Goal: Transaction & Acquisition: Purchase product/service

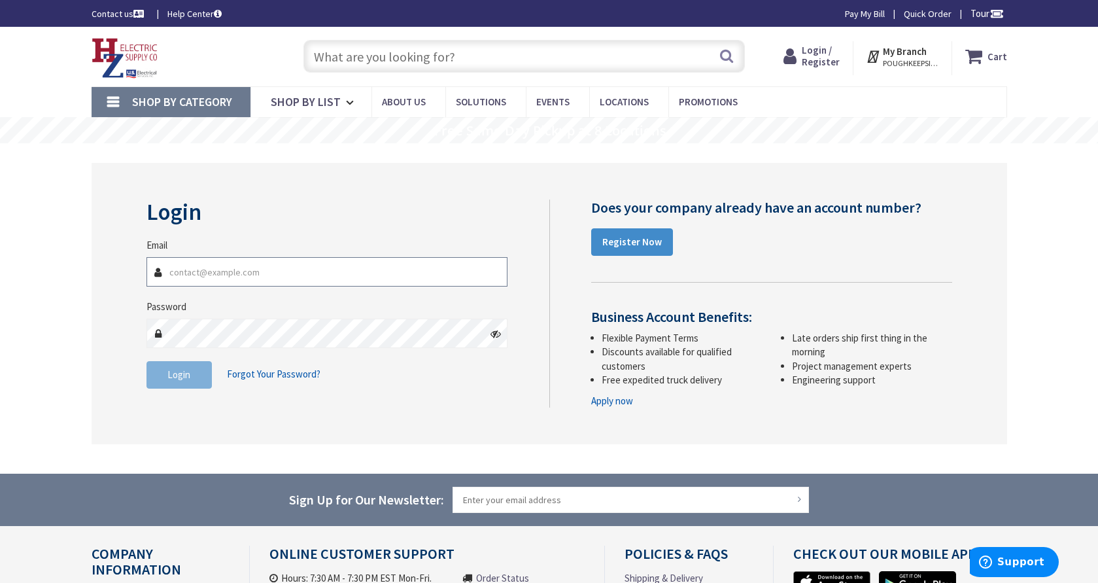
type input "[EMAIL_ADDRESS][DOMAIN_NAME]"
click at [187, 375] on span "Login" at bounding box center [178, 374] width 23 height 12
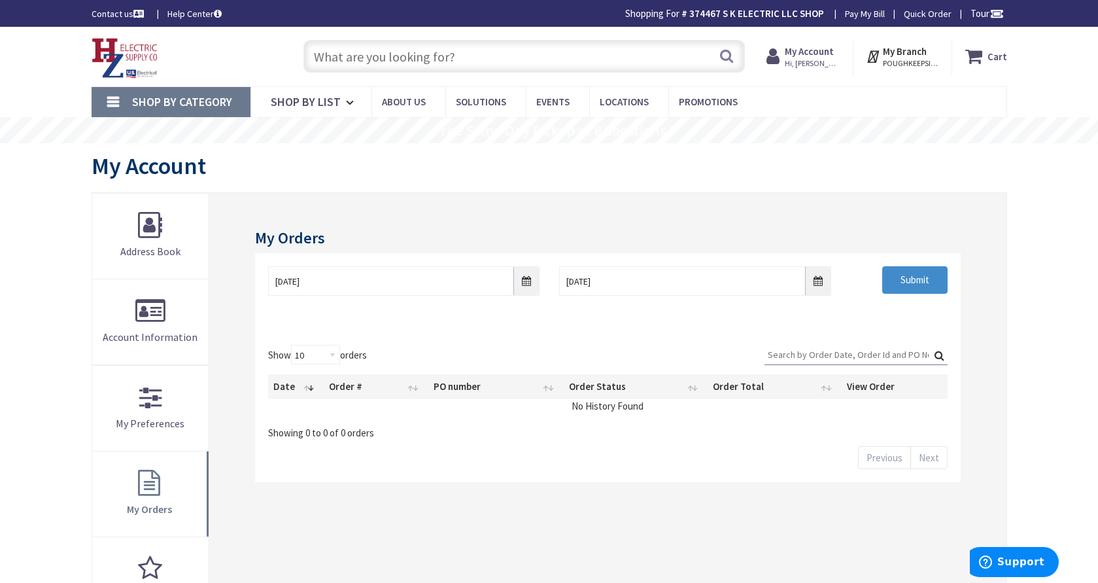
click at [352, 63] on input "text" at bounding box center [525, 56] width 442 height 33
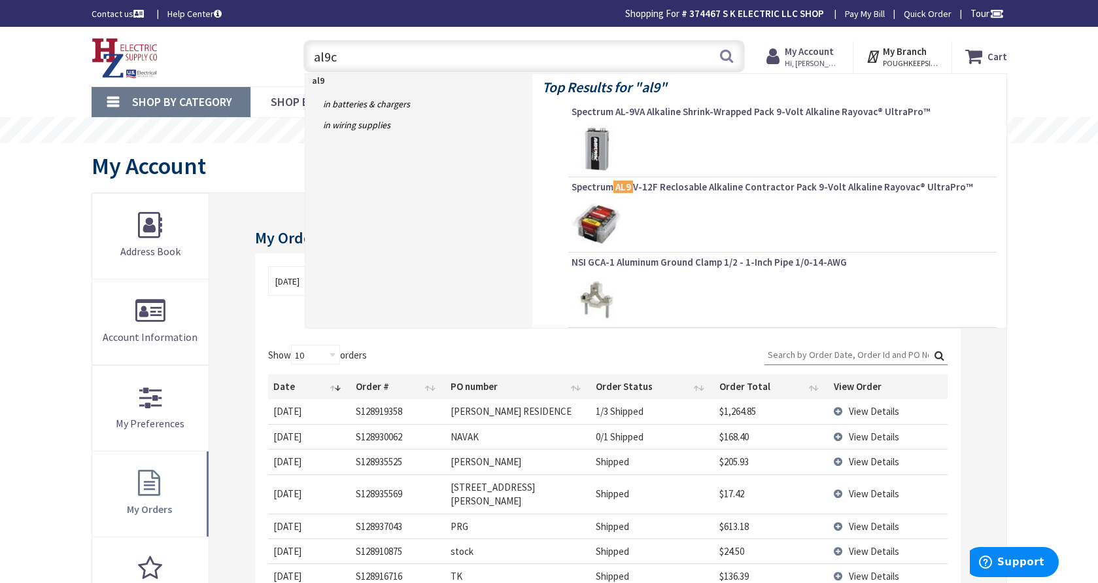
type input "al9cu"
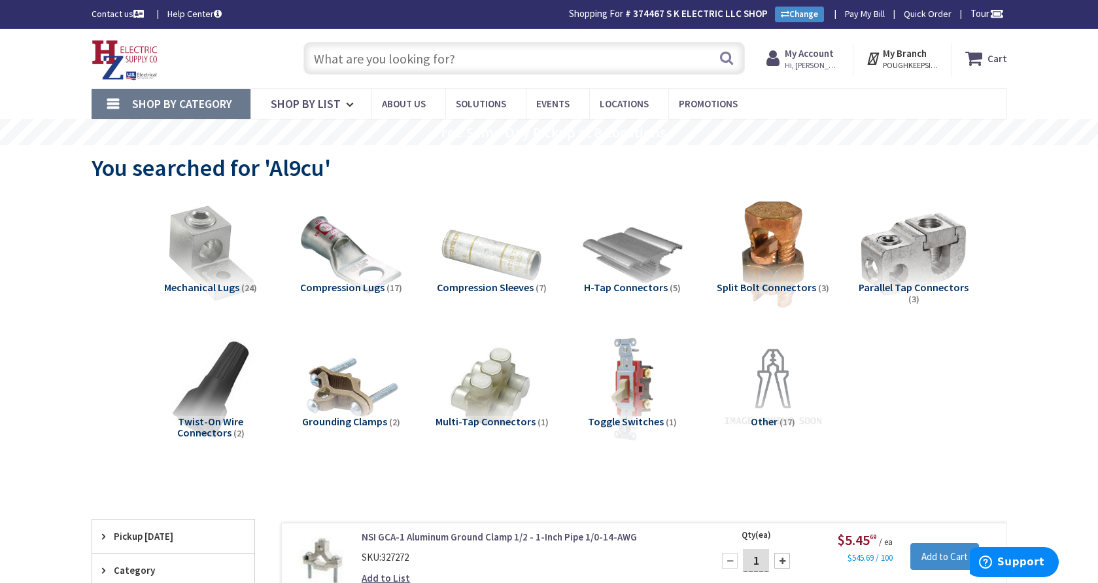
drag, startPoint x: 353, startPoint y: 58, endPoint x: 343, endPoint y: 61, distance: 10.6
click at [353, 58] on input "text" at bounding box center [525, 58] width 442 height 33
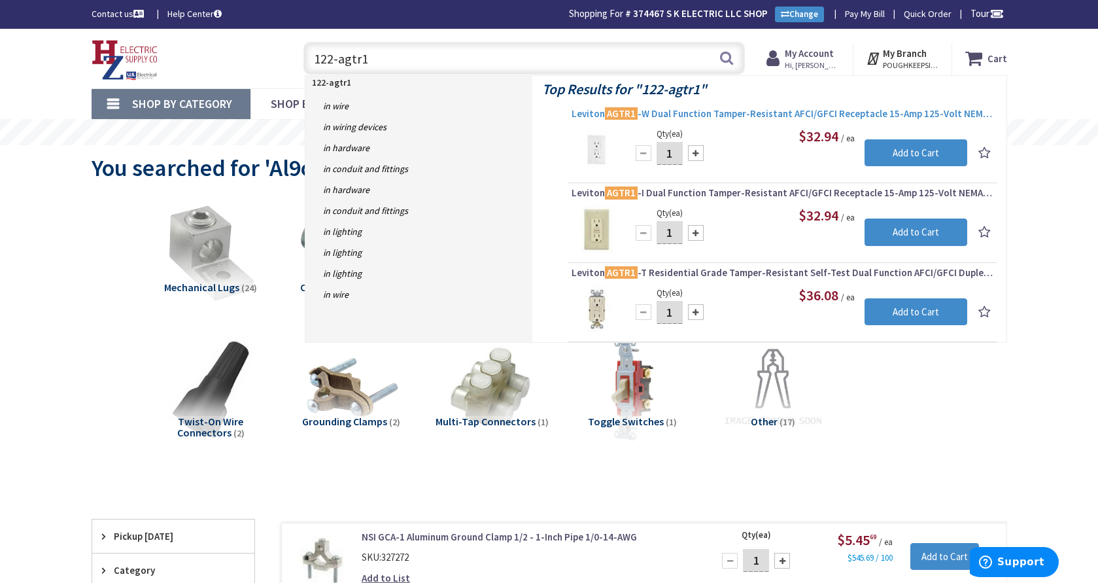
type input "122-agtr1"
drag, startPoint x: 689, startPoint y: 114, endPoint x: 681, endPoint y: 114, distance: 7.9
click at [688, 114] on span "Leviton AGTR1 -W Dual Function Tamper-Resistant AFCI/GFCI Receptacle 15-Amp 125…" at bounding box center [783, 113] width 422 height 13
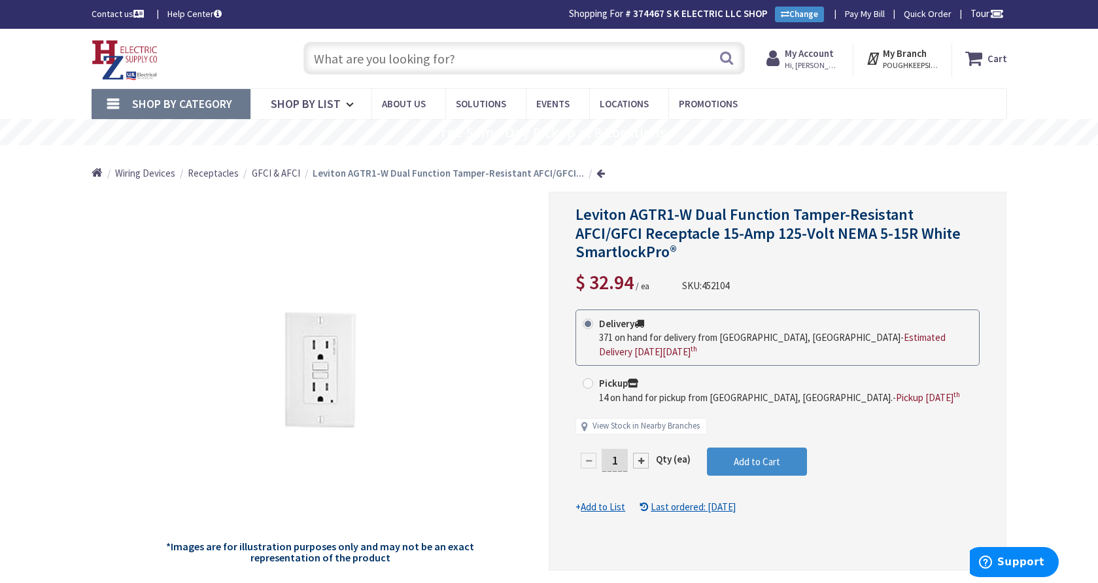
click at [623, 456] on input "1" at bounding box center [615, 460] width 26 height 23
type input "20"
click at [734, 462] on form "This product is Discontinued Delivery 371 on hand for delivery from Middletown,…" at bounding box center [778, 411] width 404 height 204
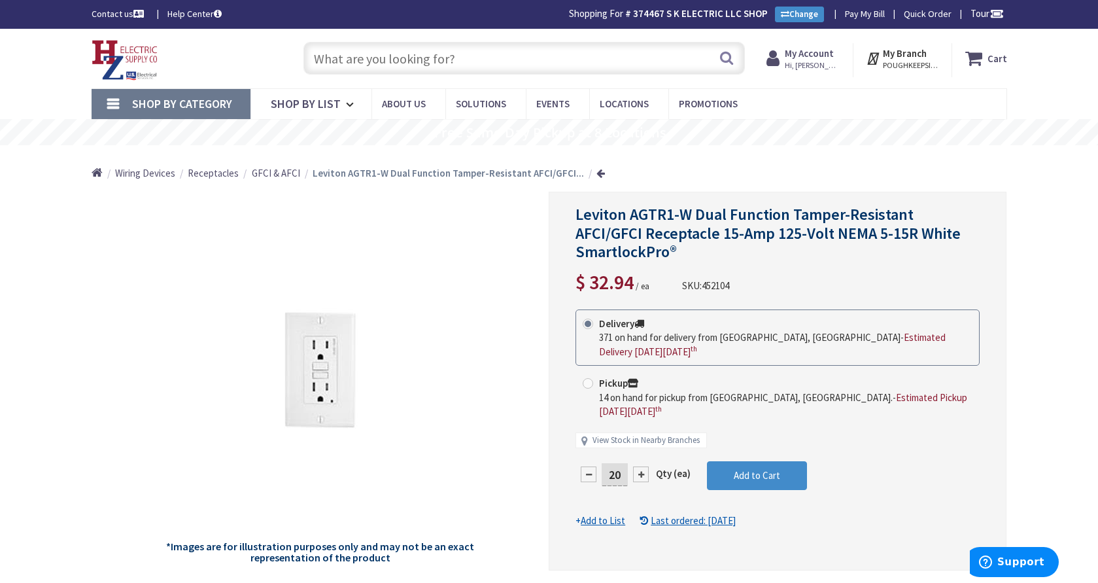
click at [408, 64] on input "text" at bounding box center [525, 58] width 442 height 33
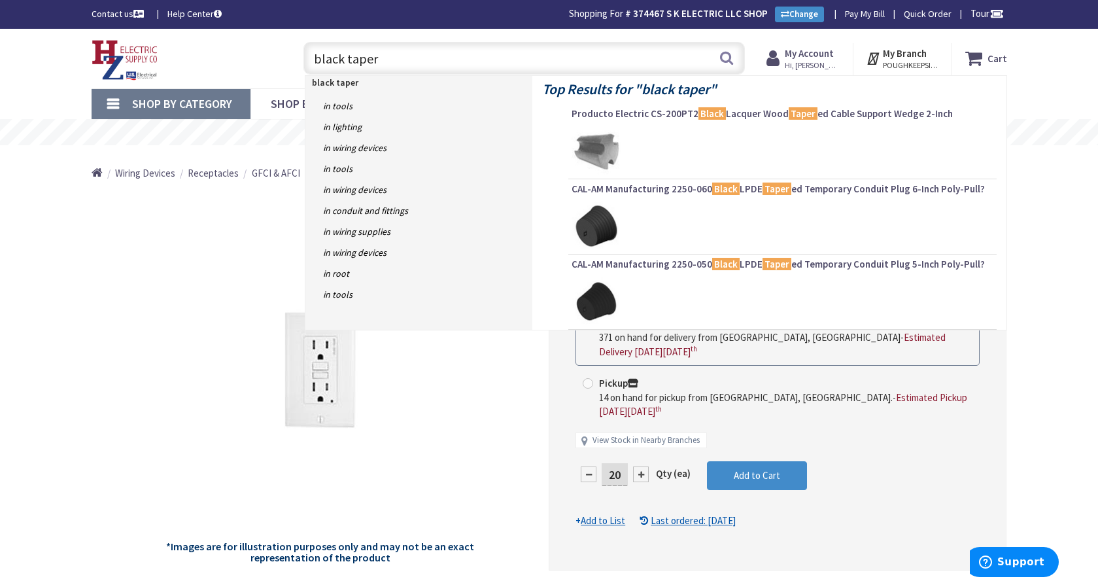
type input "black tape"
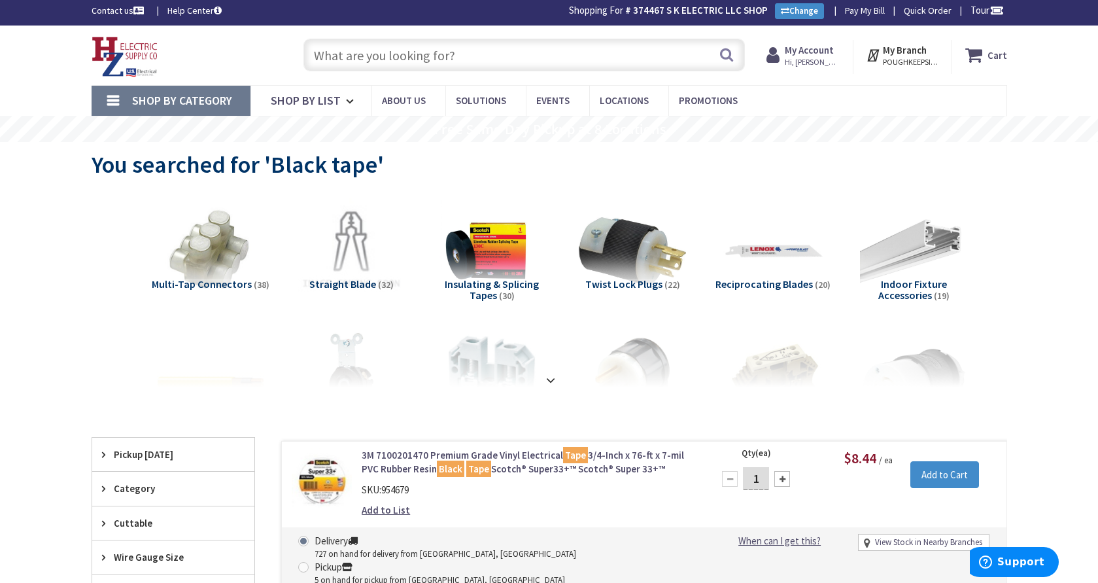
scroll to position [3, 0]
click at [363, 52] on input "text" at bounding box center [525, 55] width 442 height 33
click at [359, 56] on input "text" at bounding box center [525, 55] width 442 height 33
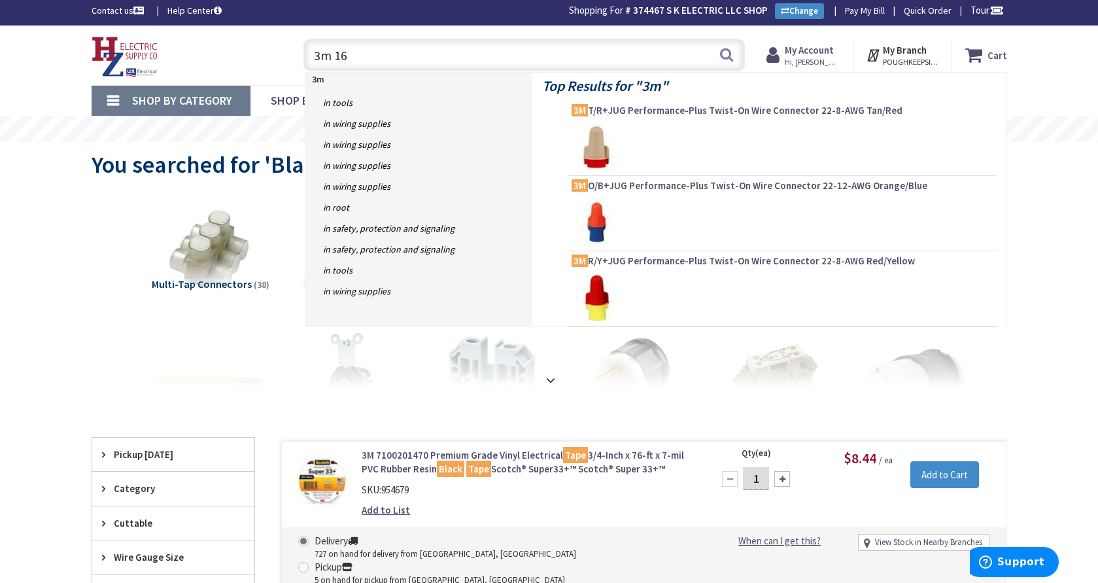
type input "3m 165"
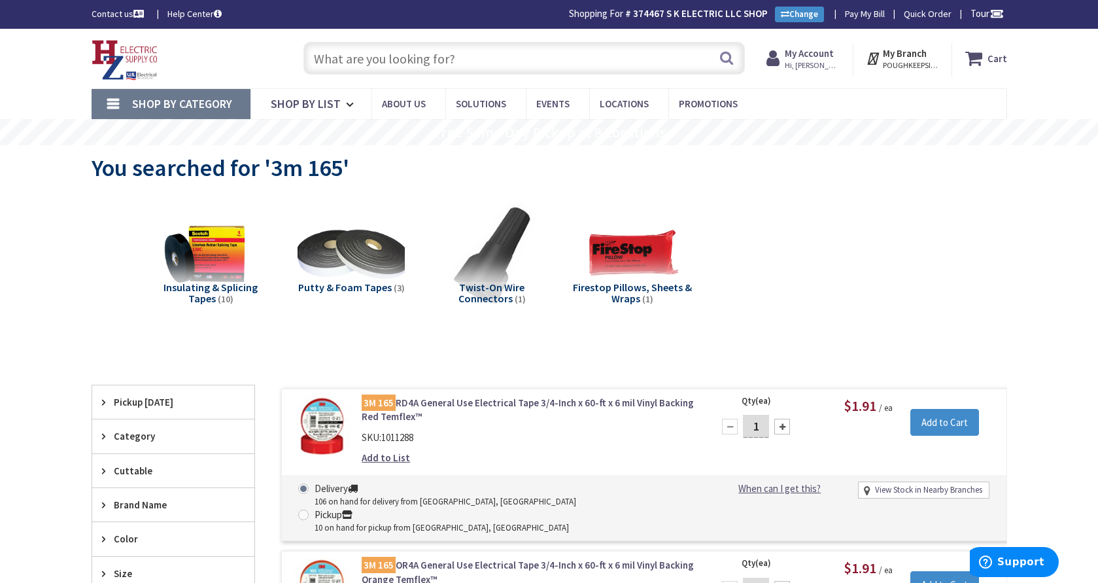
click at [336, 56] on input "text" at bounding box center [525, 58] width 442 height 33
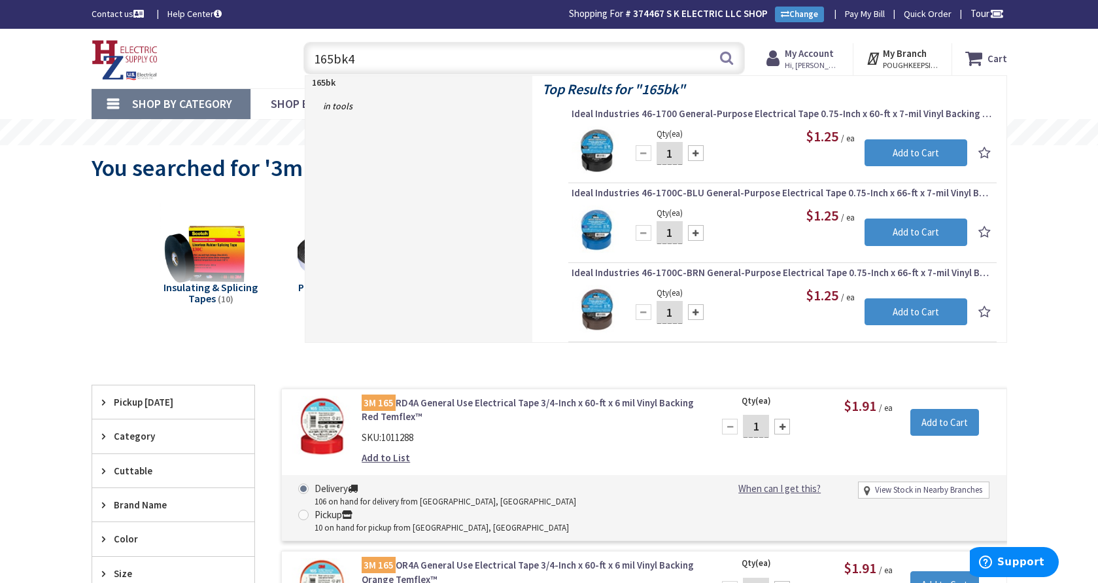
type input "165bk4a"
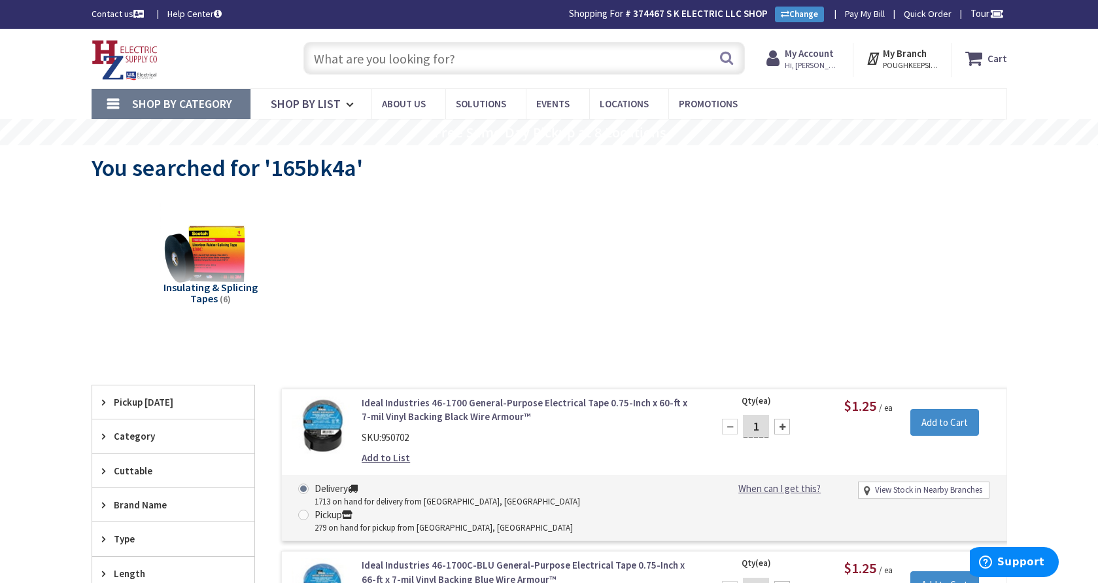
click at [334, 60] on input "text" at bounding box center [525, 58] width 442 height 33
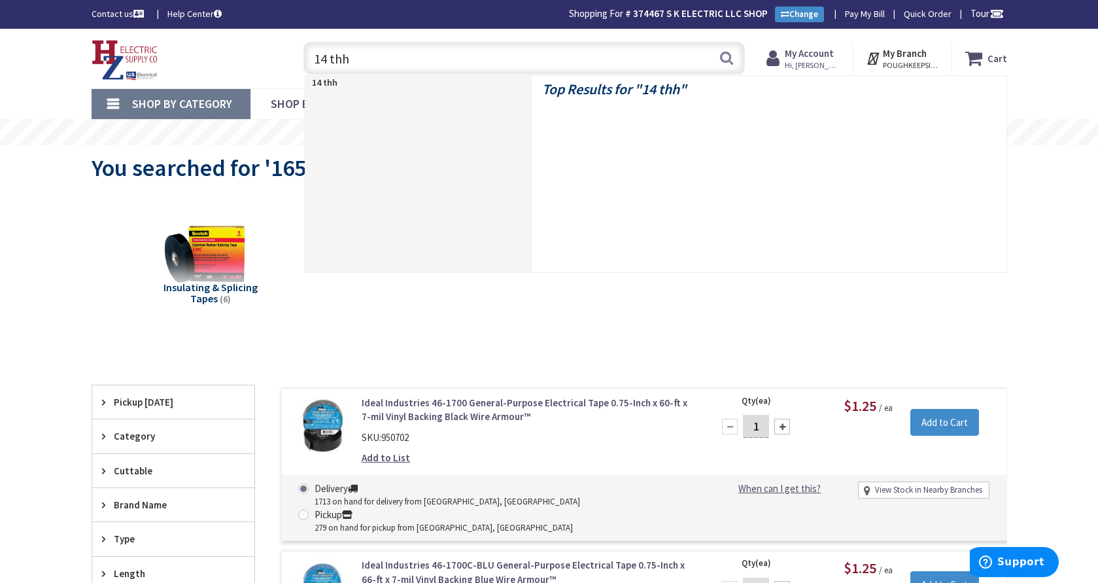
type input "14 thhn"
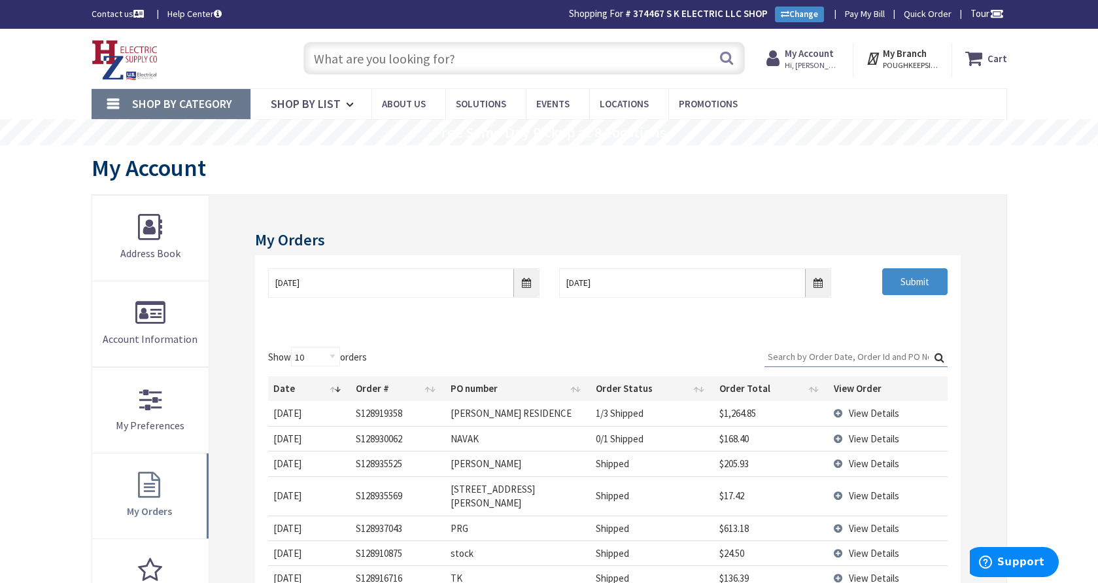
click at [447, 60] on input "text" at bounding box center [525, 58] width 442 height 33
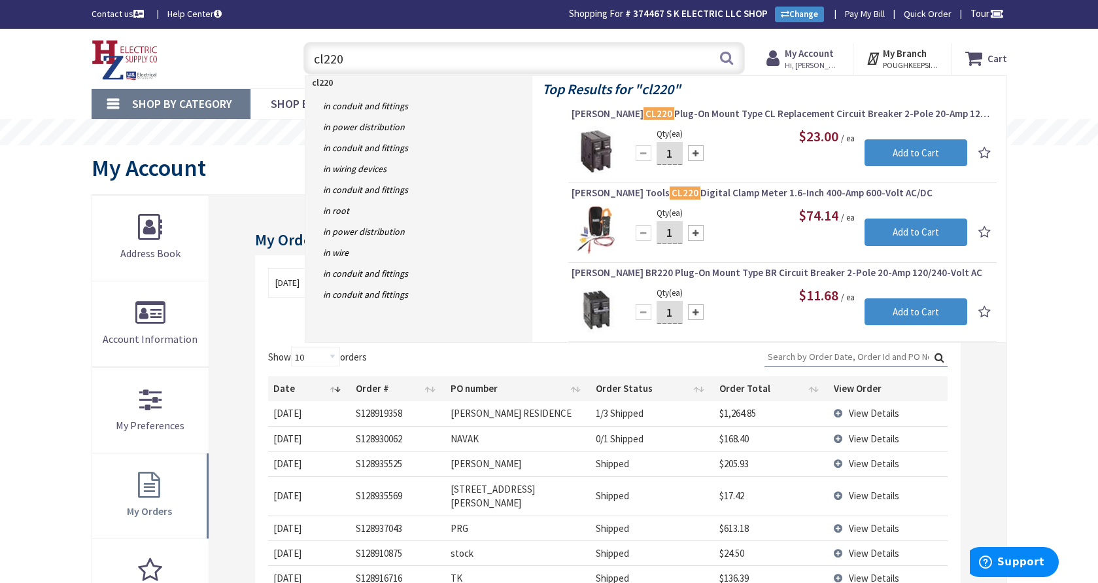
type input "cl220"
click at [677, 157] on input "1" at bounding box center [670, 153] width 26 height 23
type input "10"
click at [892, 154] on input "Add to Cart" at bounding box center [916, 152] width 103 height 27
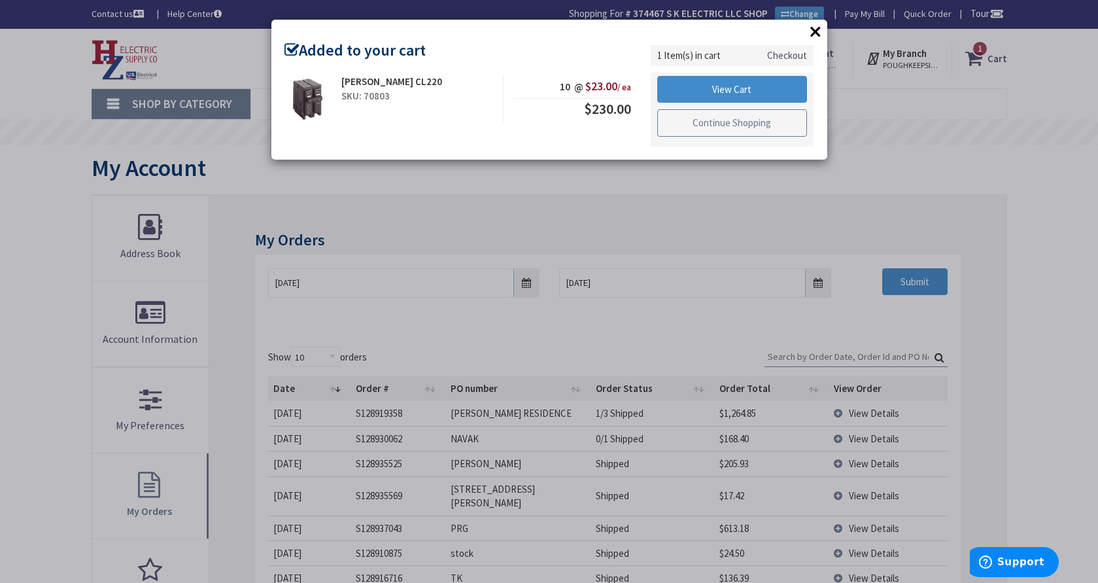
drag, startPoint x: 765, startPoint y: 123, endPoint x: 671, endPoint y: 105, distance: 95.8
click at [765, 123] on link "Continue Shopping" at bounding box center [732, 122] width 150 height 27
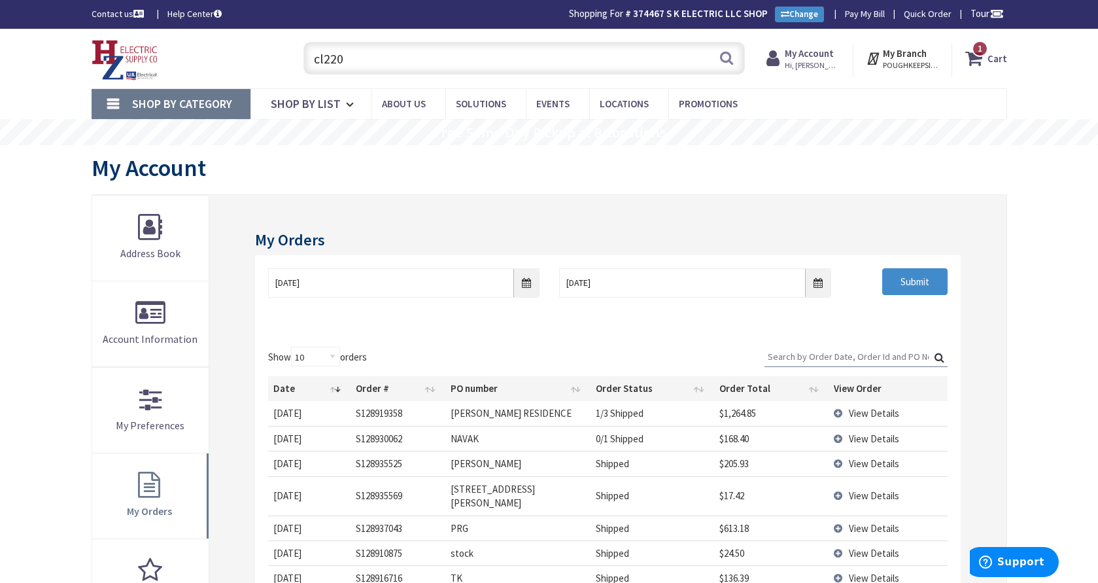
click at [399, 51] on input "cl220" at bounding box center [525, 58] width 442 height 33
type input "c"
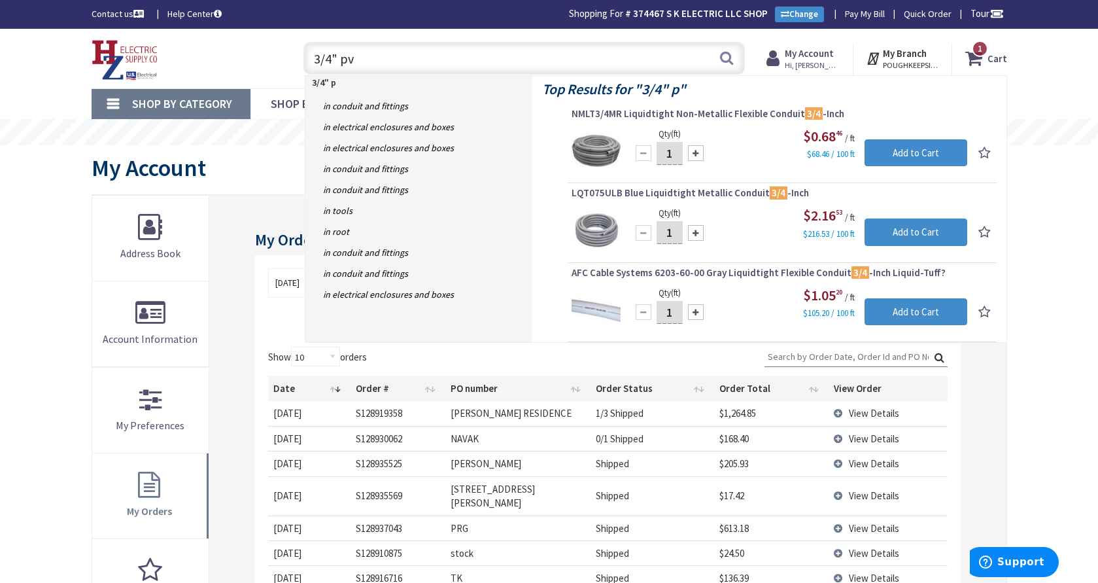
type input "3/4" pvc"
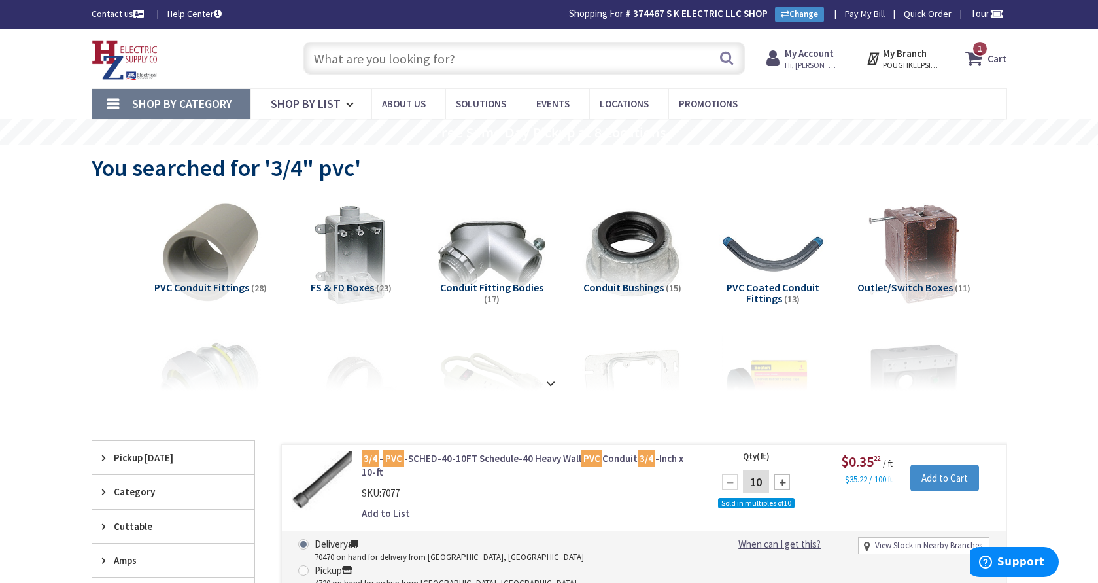
click at [372, 60] on input "text" at bounding box center [525, 58] width 442 height 33
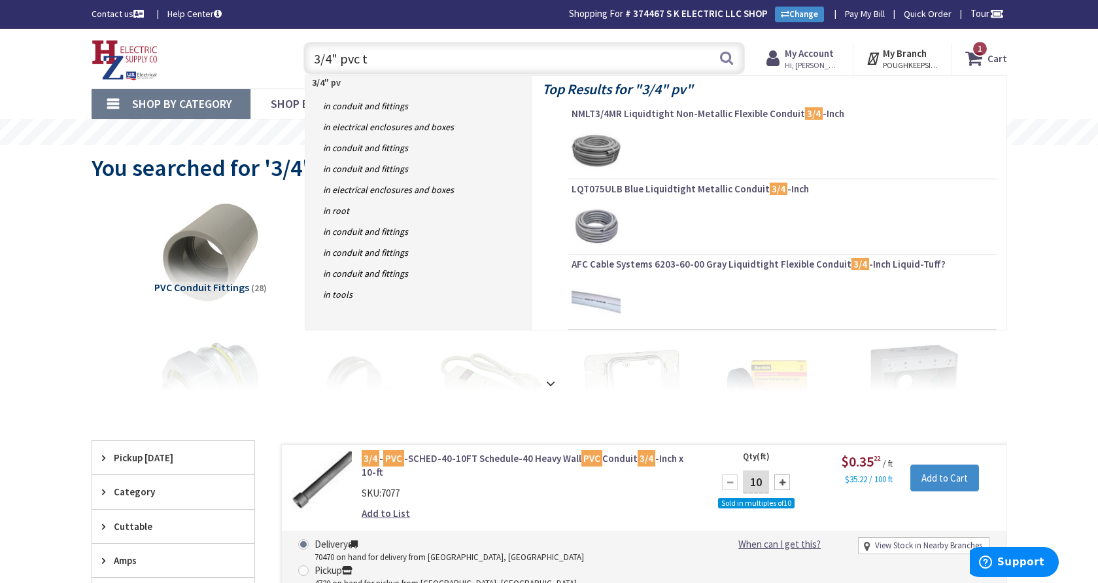
type input "3/4" pvc ta"
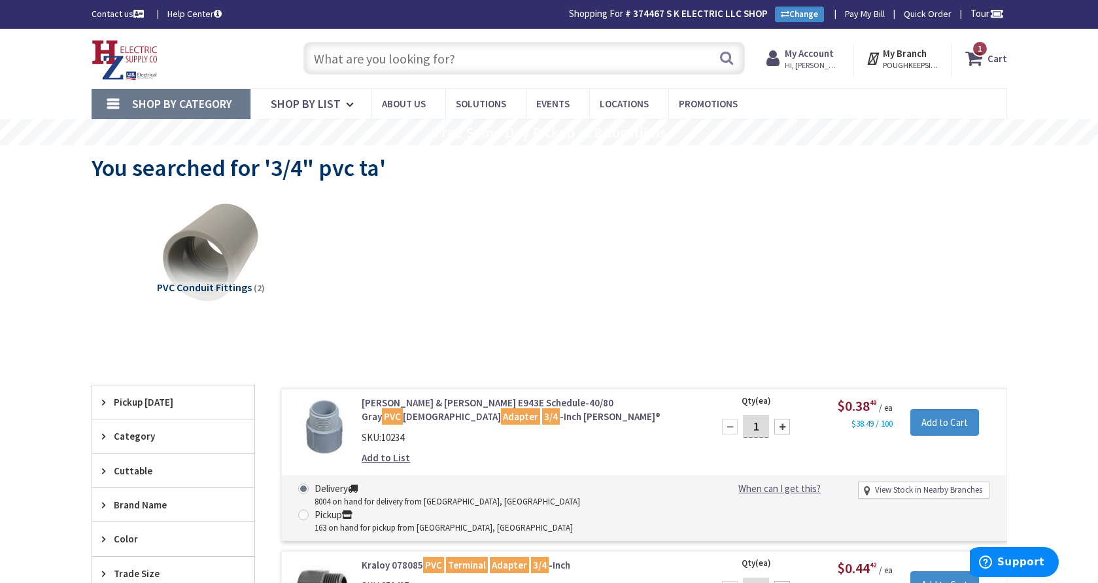
click at [368, 61] on input "text" at bounding box center [525, 58] width 442 height 33
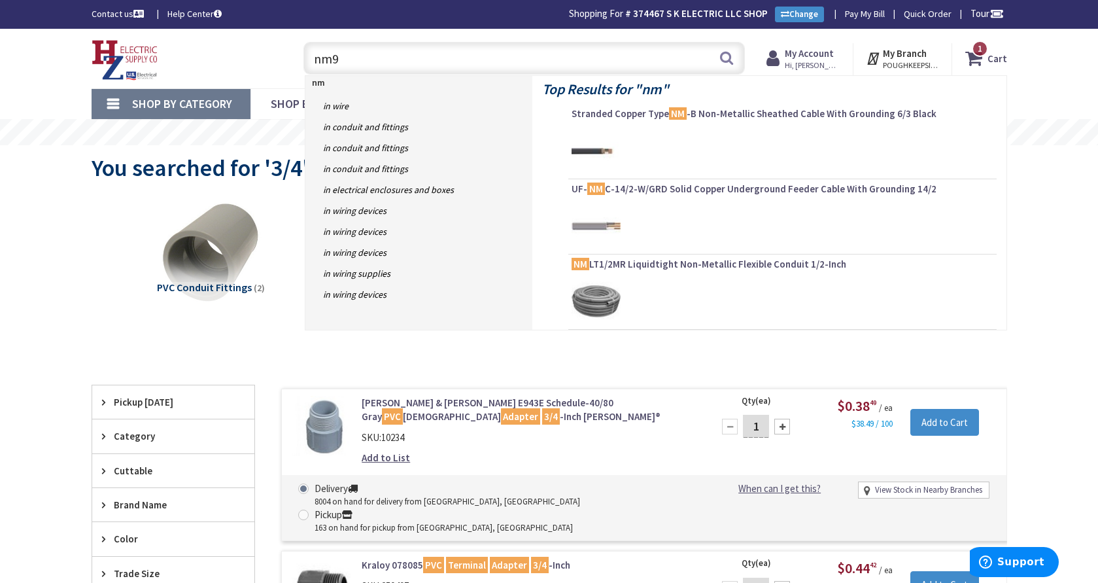
type input "nm95"
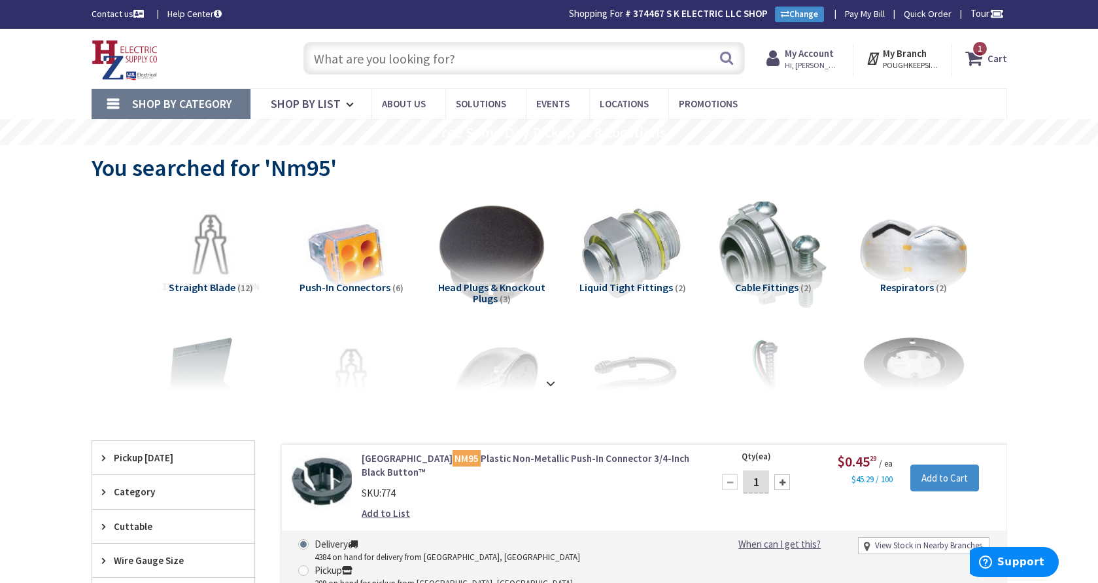
click at [370, 59] on input "text" at bounding box center [525, 58] width 442 height 33
click at [379, 61] on input "text" at bounding box center [525, 58] width 442 height 33
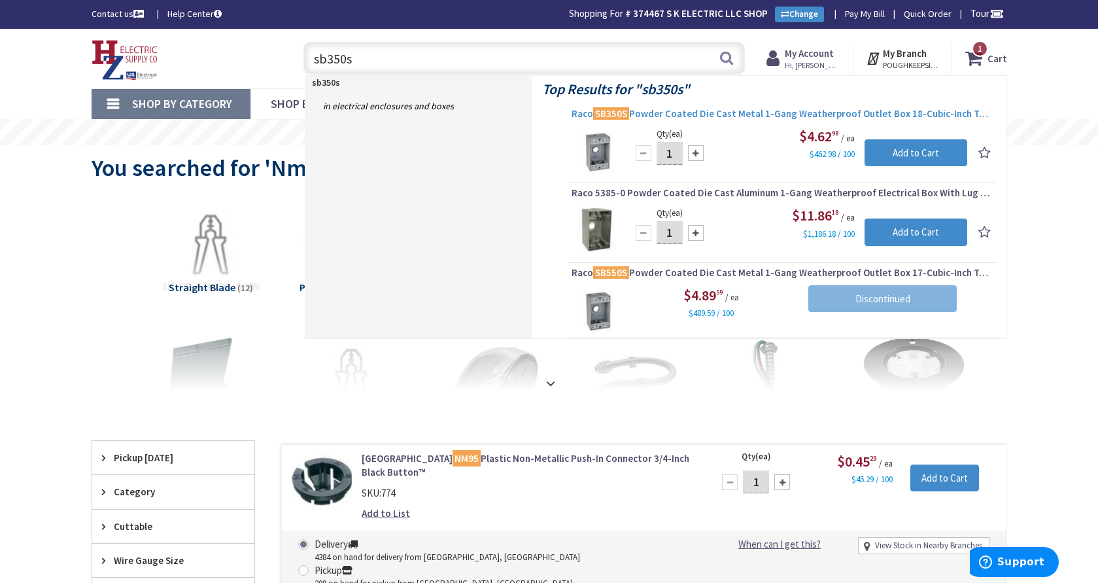
type input "sb350s"
click at [676, 113] on span "Raco SB350S Powder Coated Die Cast Metal 1-Gang Weatherproof Outlet Box 18-Cubi…" at bounding box center [783, 113] width 422 height 13
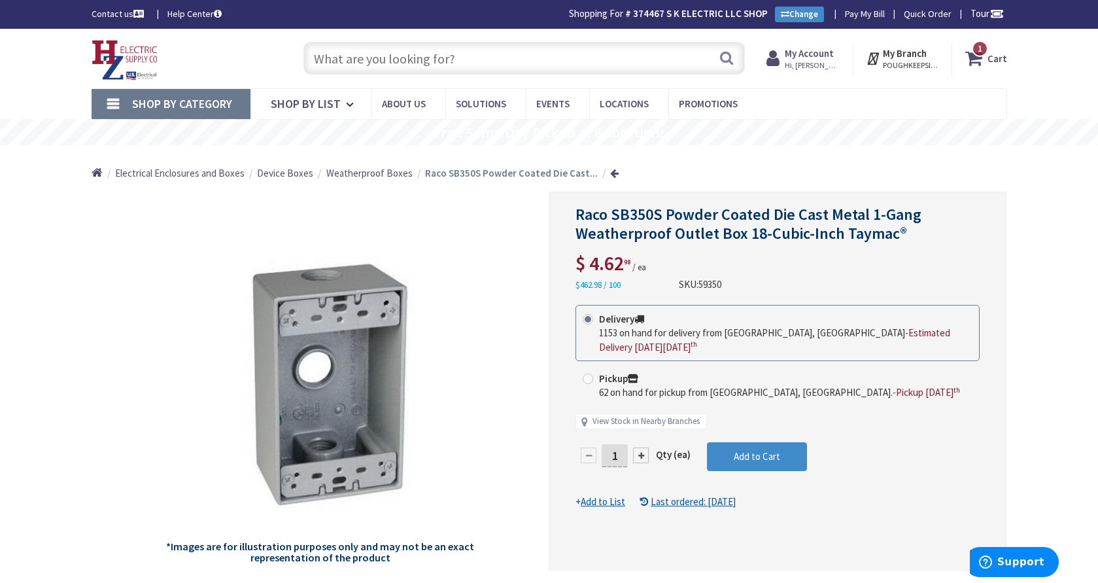
click at [622, 442] on div "1" at bounding box center [615, 455] width 78 height 26
click at [622, 453] on input "1" at bounding box center [615, 455] width 26 height 23
type input "12"
click at [737, 455] on form "This product is Discontinued Delivery 1153 on hand for delivery from Middletown…" at bounding box center [778, 407] width 404 height 204
click at [393, 63] on input "text" at bounding box center [525, 58] width 442 height 33
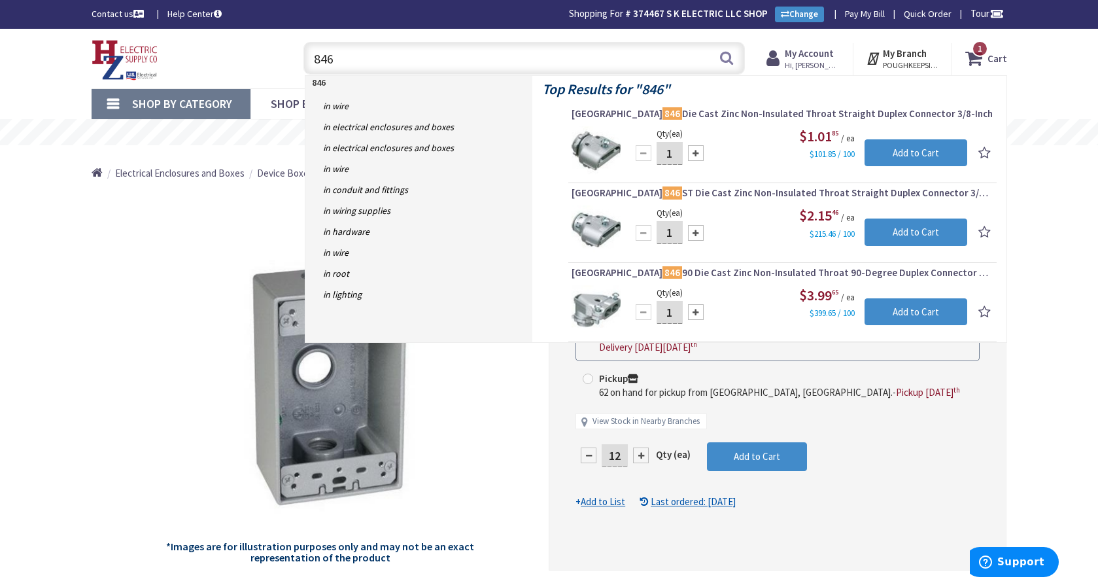
type input "846"
click at [676, 152] on input "1" at bounding box center [670, 153] width 26 height 23
type input "25"
click at [917, 152] on input "Add to Cart" at bounding box center [916, 152] width 103 height 27
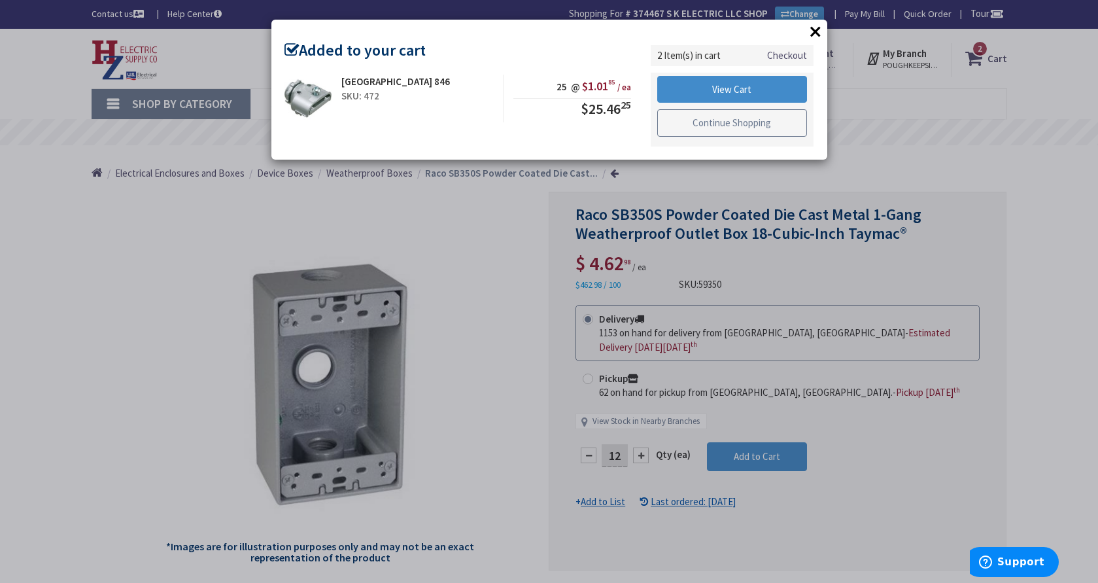
click at [717, 124] on link "Continue Shopping" at bounding box center [732, 122] width 150 height 27
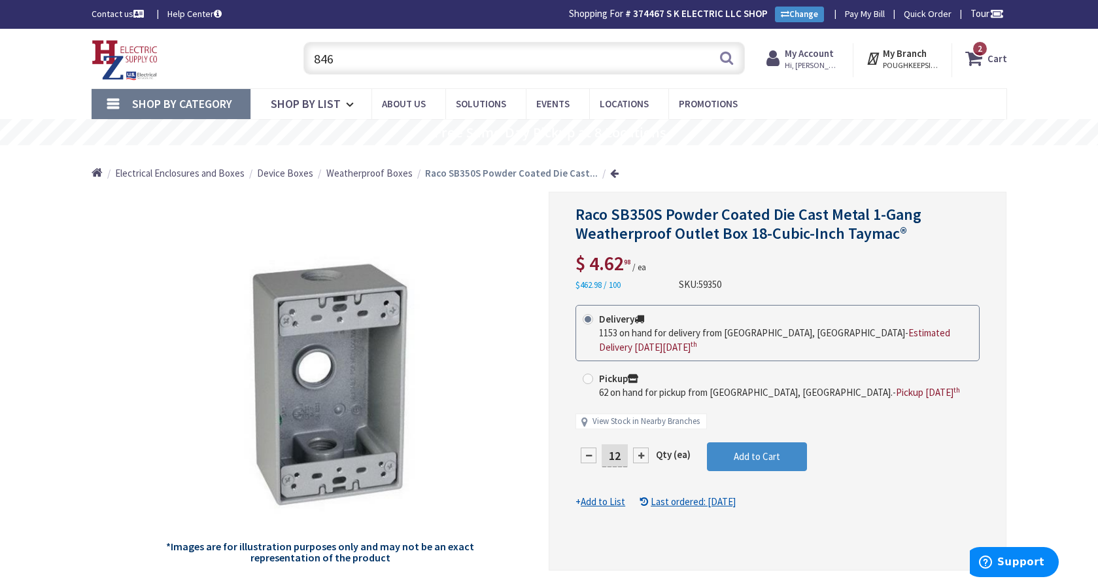
click at [222, 110] on link "Shop By Category" at bounding box center [171, 104] width 159 height 30
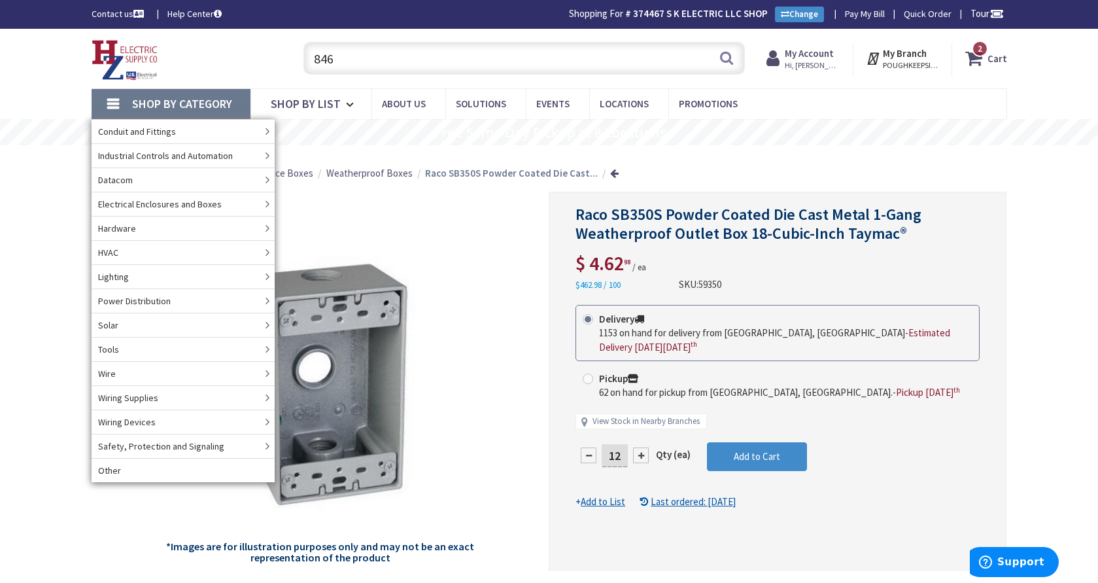
click at [377, 63] on input "846" at bounding box center [525, 58] width 442 height 33
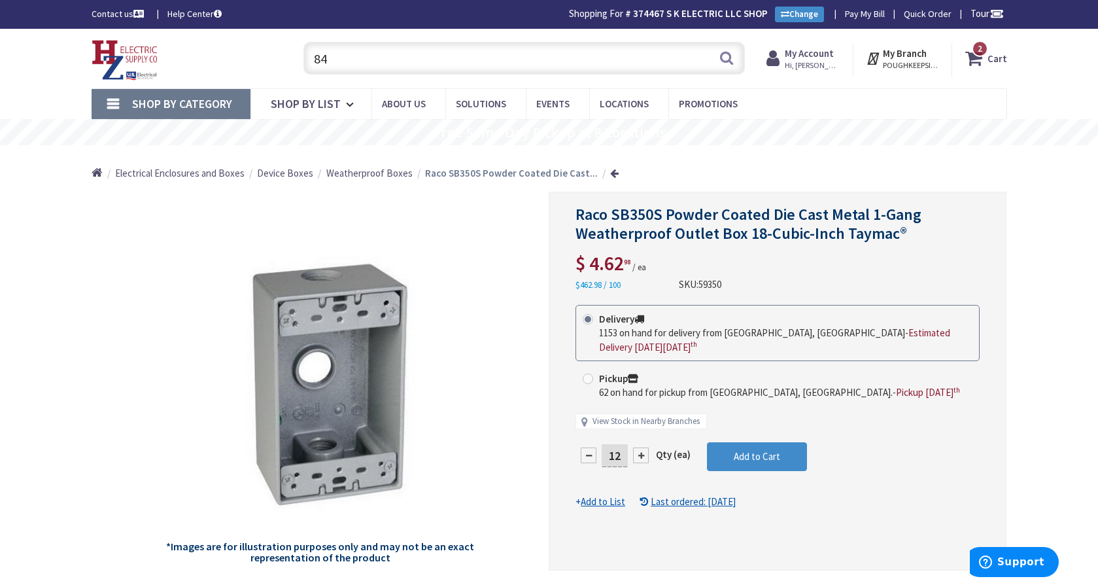
type input "8"
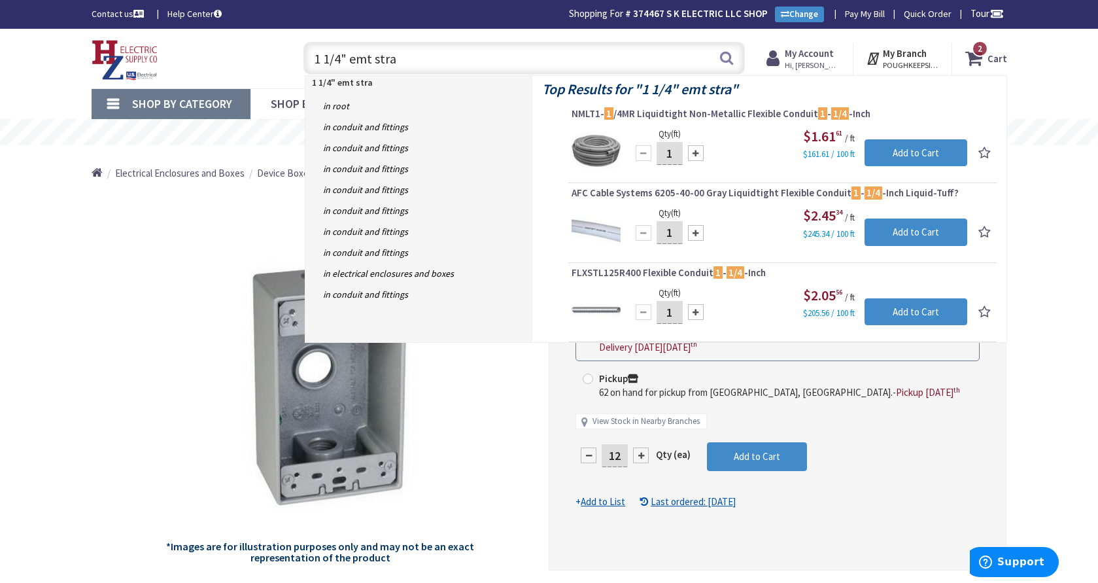
type input "1 1/4" emt strap"
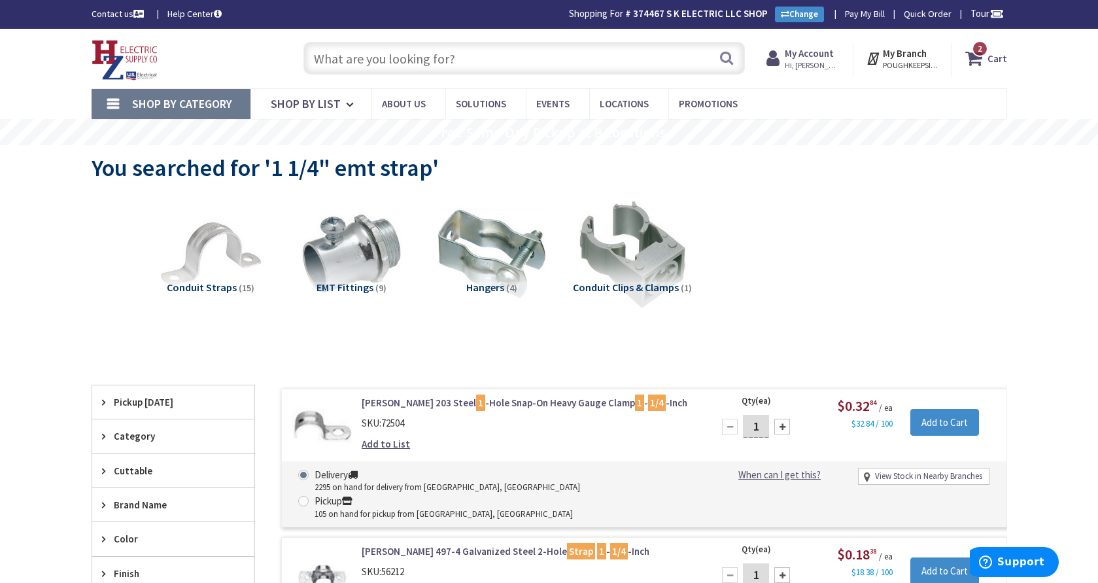
click at [764, 426] on input "1" at bounding box center [756, 426] width 26 height 23
type input "3"
type input "30"
click at [947, 423] on input "Add to Cart" at bounding box center [945, 422] width 69 height 27
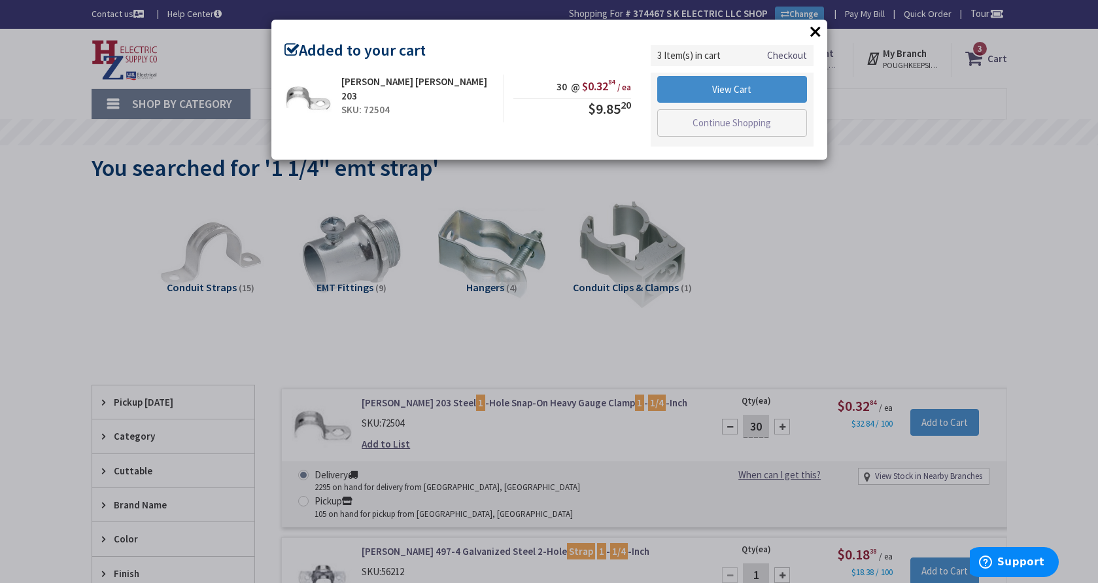
click at [710, 123] on link "Continue Shopping" at bounding box center [732, 122] width 150 height 27
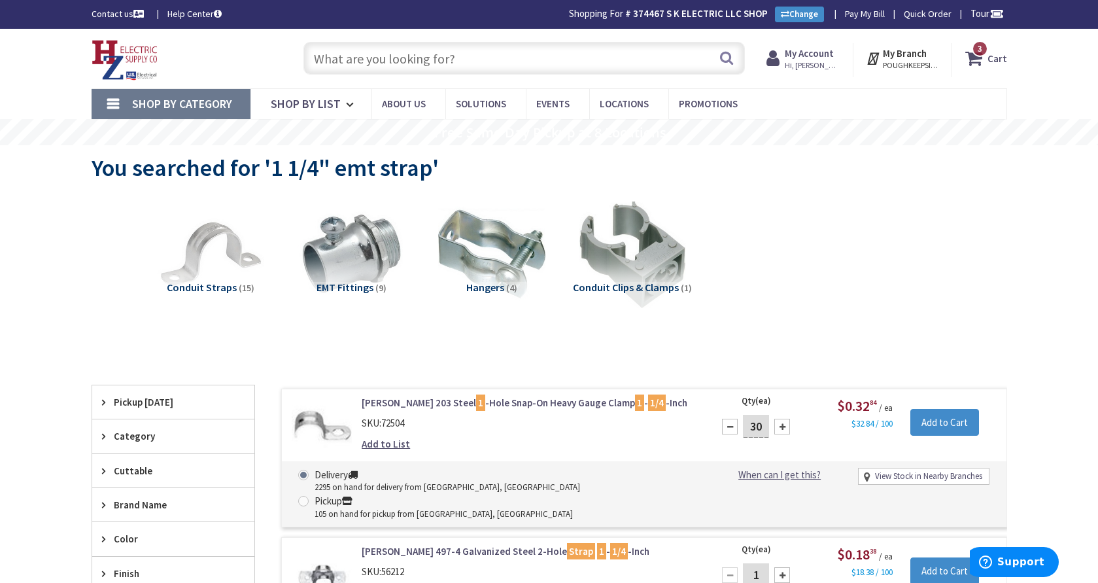
click at [340, 60] on input "text" at bounding box center [525, 58] width 442 height 33
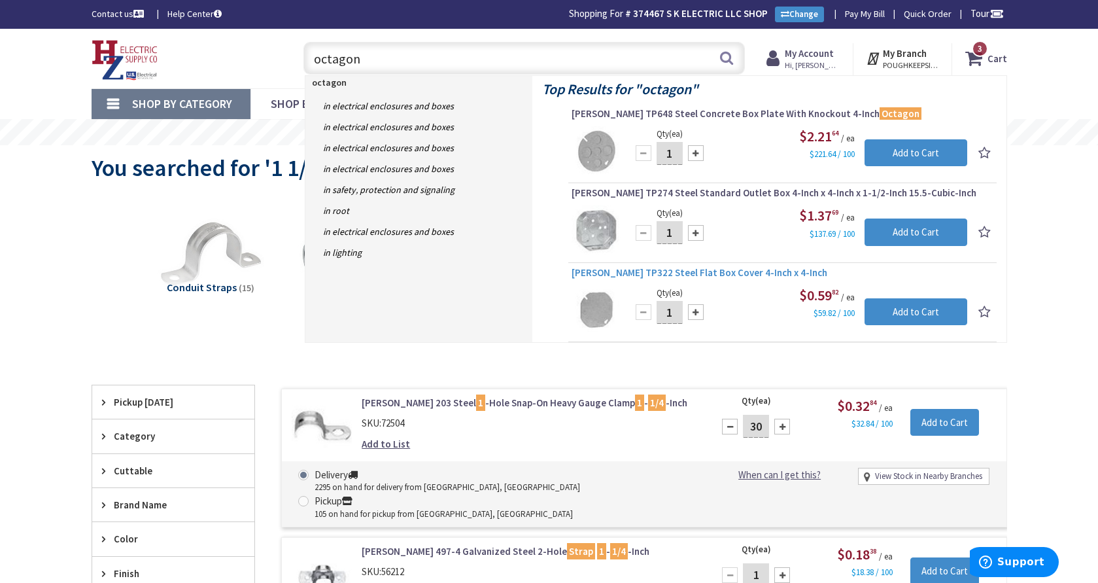
type input "octagon"
click at [632, 272] on span "Crouse-Hinds TP322 Steel Flat Box Cover 4-Inch x 4-Inch" at bounding box center [783, 272] width 422 height 13
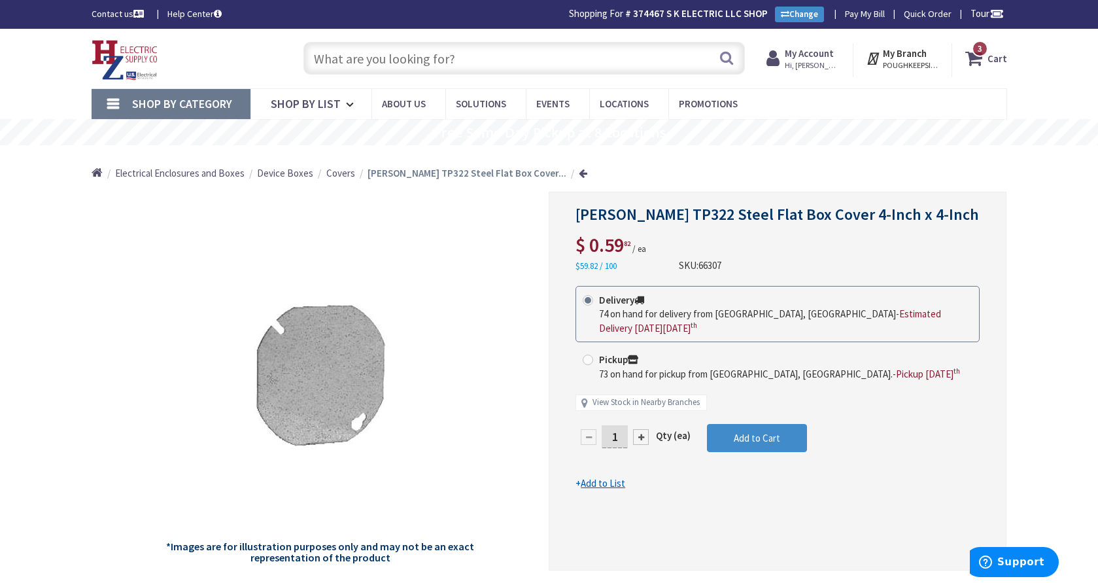
scroll to position [0, 1]
click at [621, 434] on input "1" at bounding box center [615, 436] width 26 height 23
type input "20"
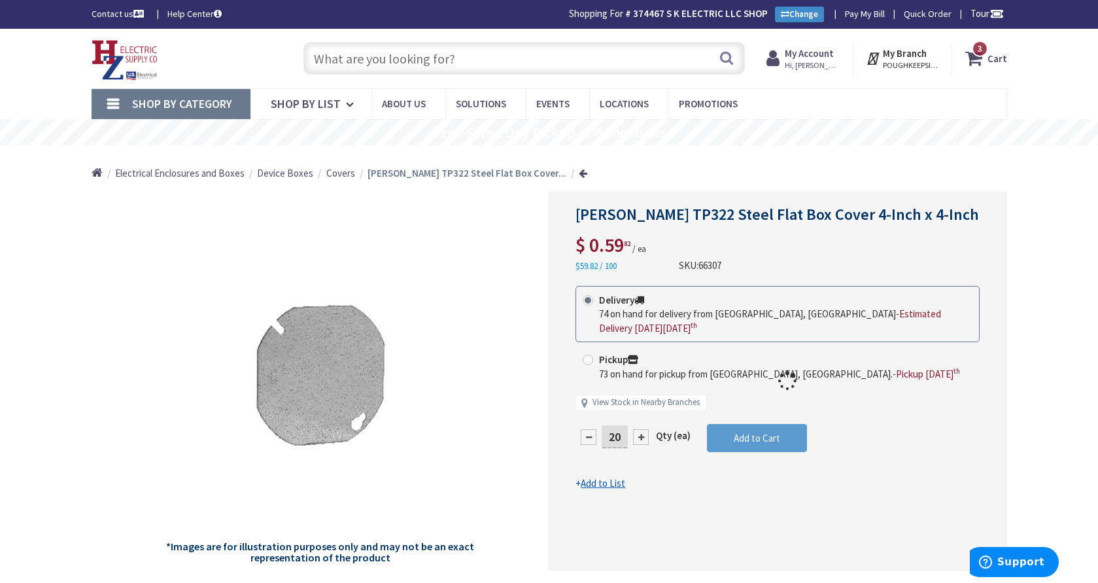
click at [761, 438] on form "This product is Discontinued Delivery 74 on hand for delivery from Middletown, …" at bounding box center [778, 388] width 404 height 204
click at [761, 438] on span "Add to Cart" at bounding box center [757, 438] width 46 height 12
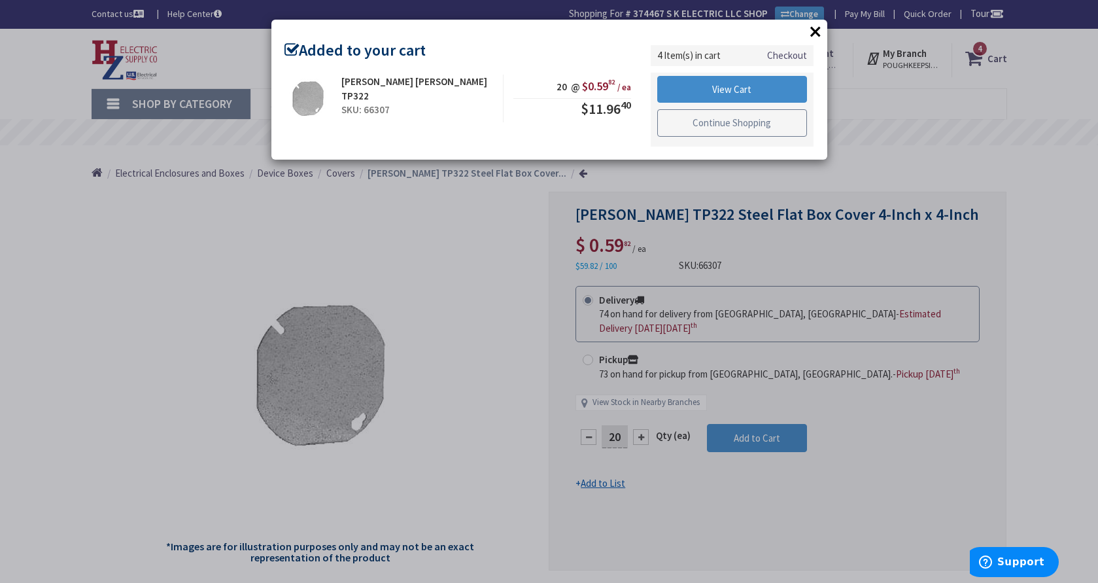
click at [741, 124] on link "Continue Shopping" at bounding box center [732, 122] width 150 height 27
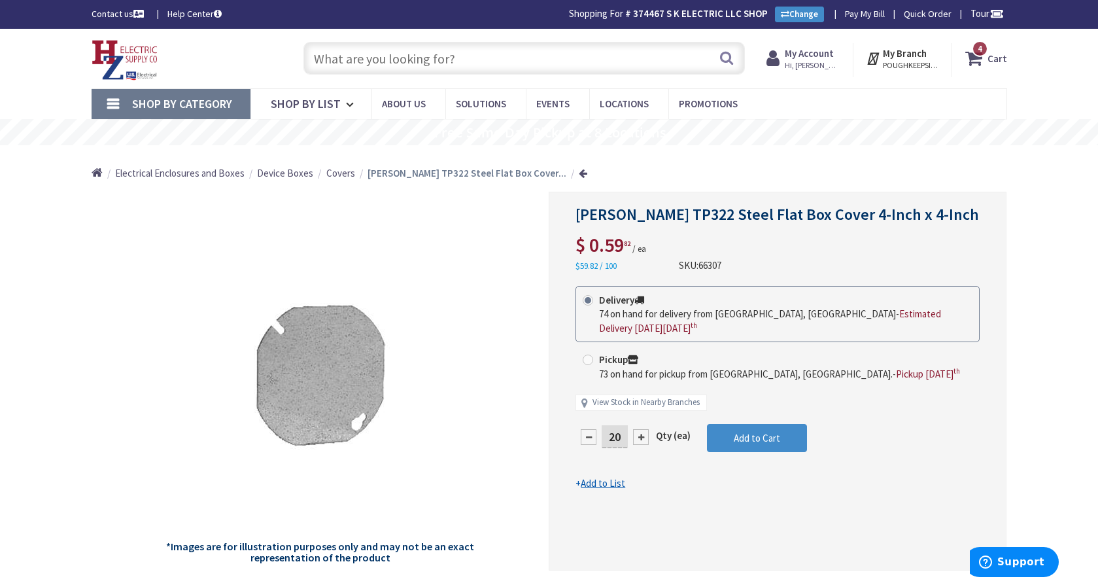
click at [477, 70] on input "text" at bounding box center [525, 58] width 442 height 33
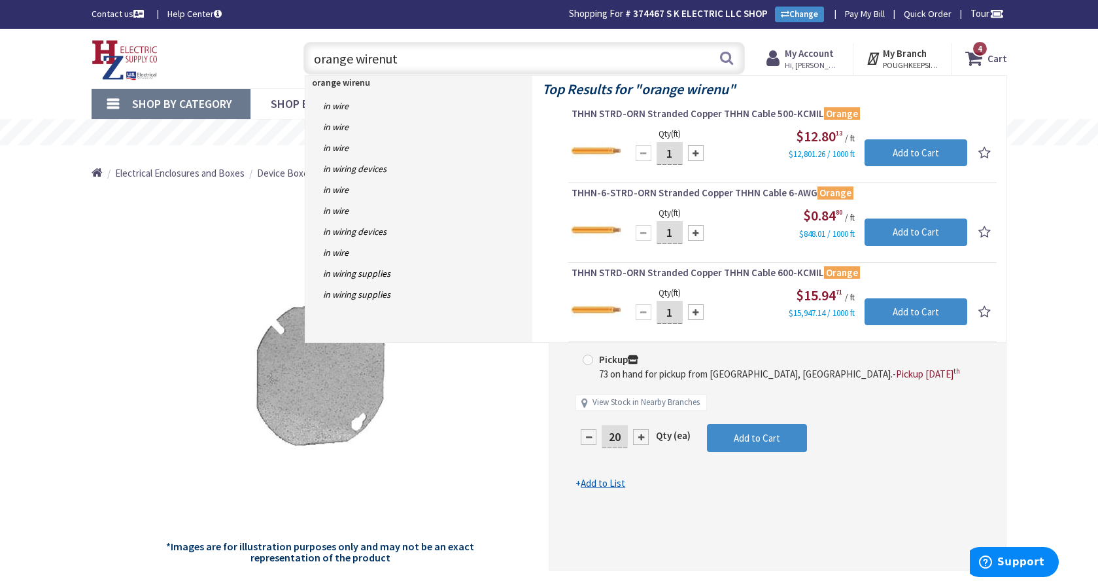
type input "orange wirenuts"
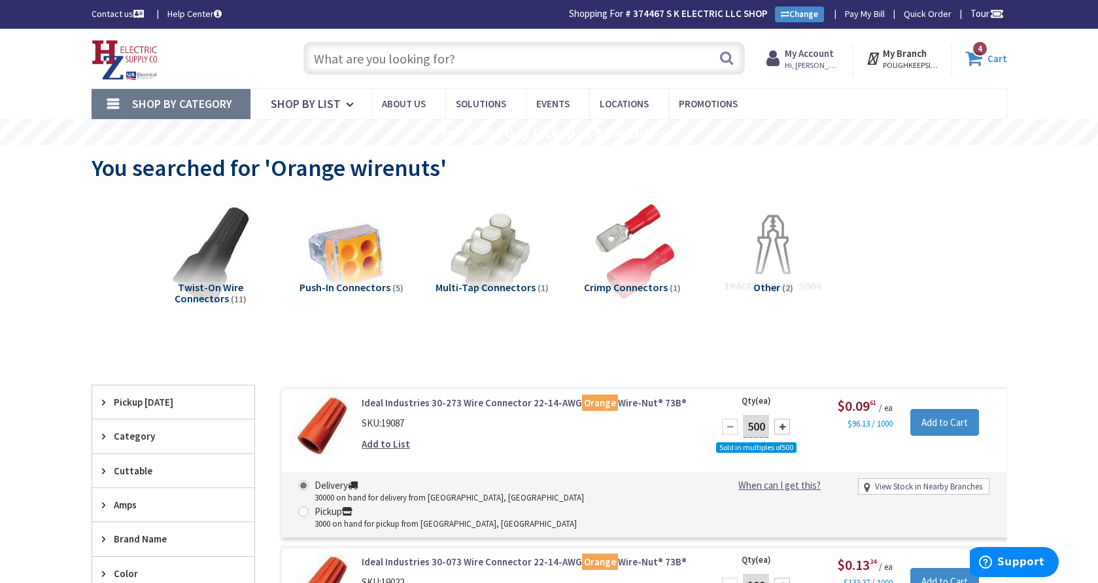
click at [977, 62] on icon at bounding box center [976, 58] width 22 height 24
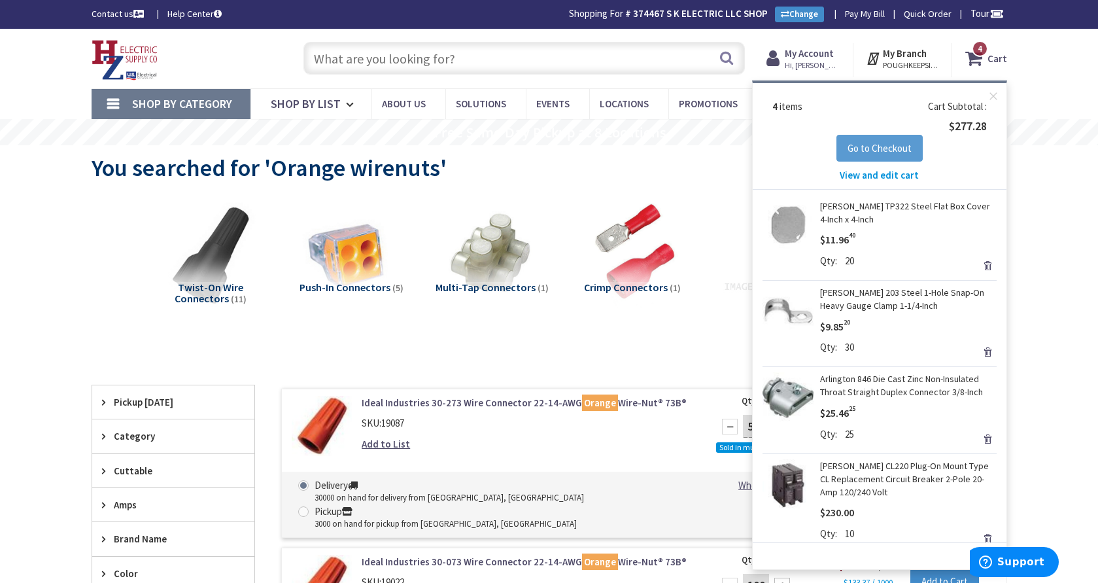
click at [903, 150] on span "Go to Checkout" at bounding box center [880, 148] width 64 height 12
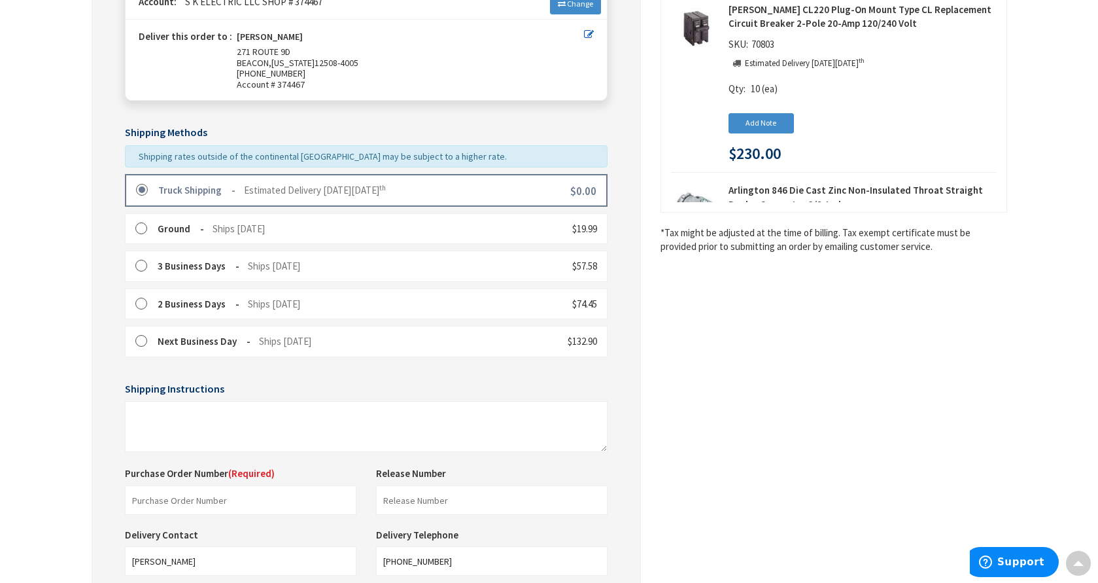
scroll to position [210, 0]
click at [321, 493] on input "text" at bounding box center [241, 497] width 232 height 29
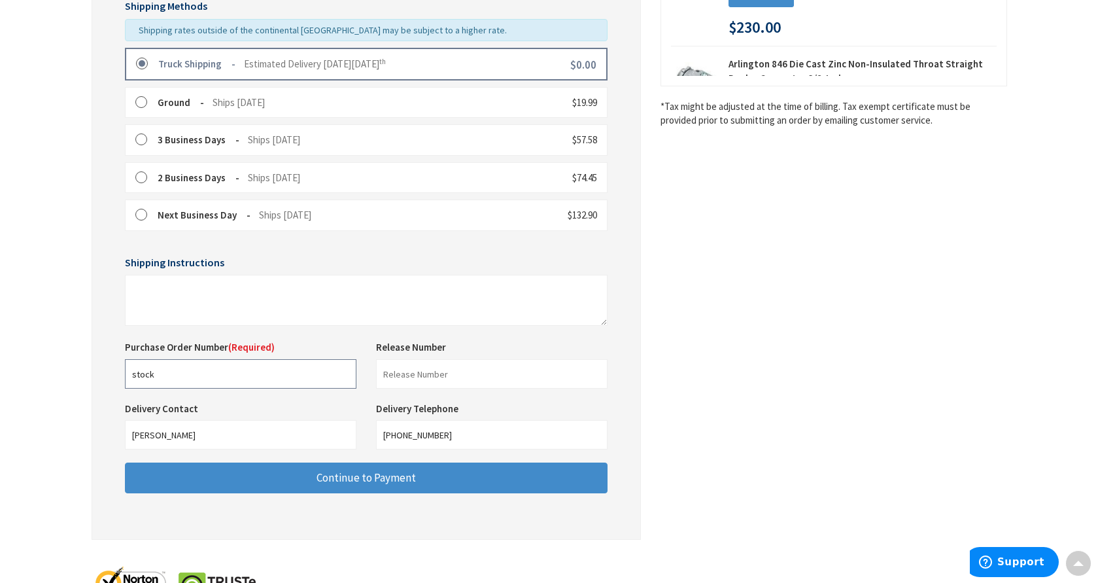
scroll to position [377, 0]
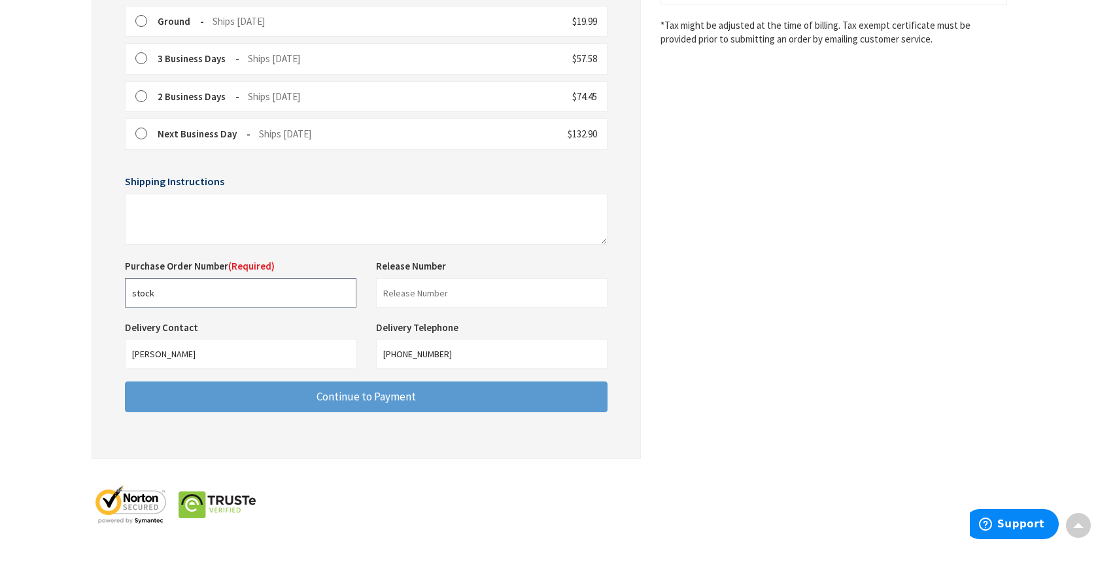
type input "stock"
click at [416, 419] on button "Continue to Payment" at bounding box center [366, 434] width 483 height 31
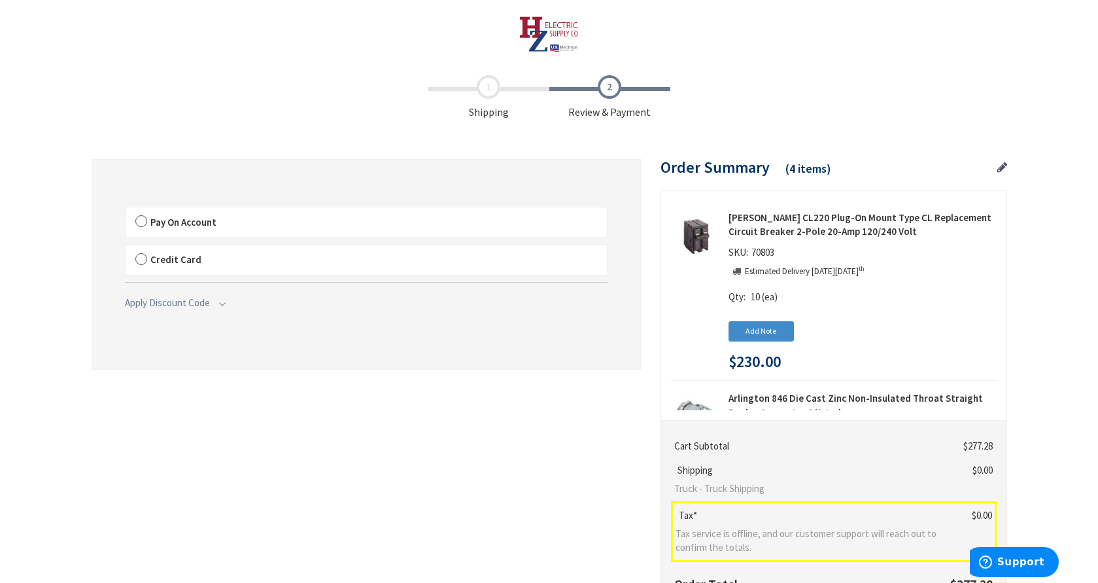
click at [143, 218] on label "Pay On Account" at bounding box center [366, 222] width 481 height 30
click at [142, 220] on label "Pay On Account" at bounding box center [366, 222] width 481 height 30
click at [126, 210] on input "Pay On Account" at bounding box center [126, 210] width 0 height 0
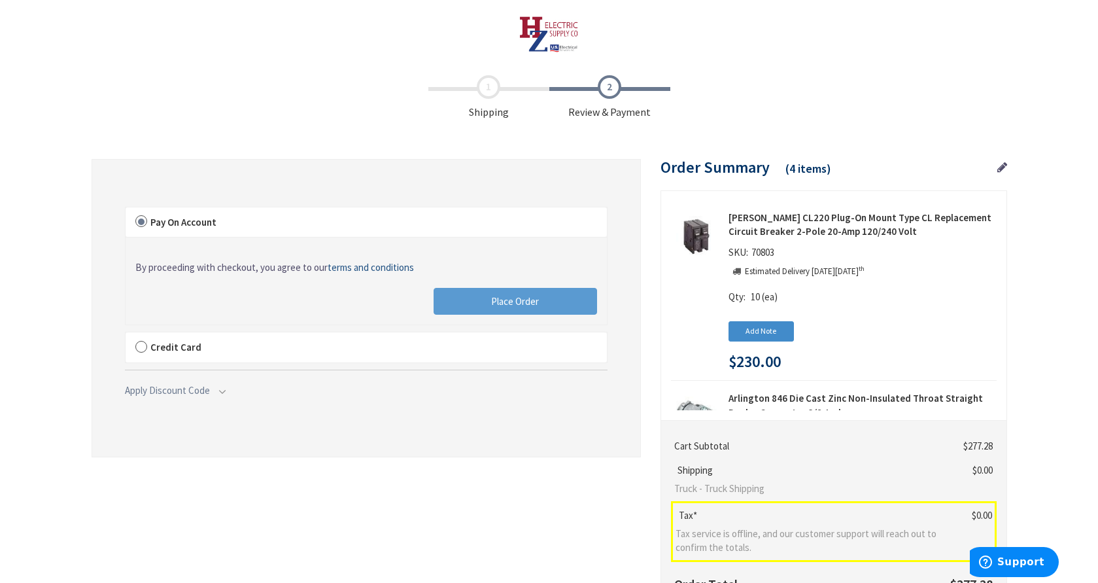
click at [496, 297] on span "Place Order" at bounding box center [515, 301] width 48 height 12
